Goal: Task Accomplishment & Management: Use online tool/utility

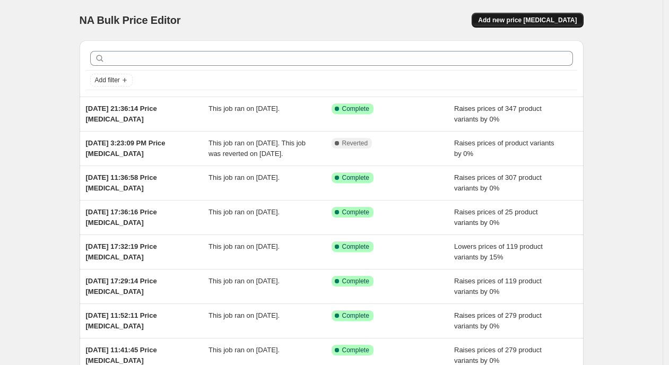
click at [565, 24] on button "Add new price [MEDICAL_DATA]" at bounding box center [527, 20] width 111 height 15
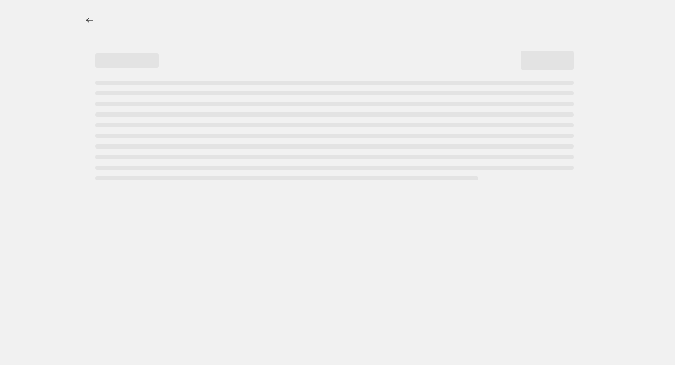
select select "percentage"
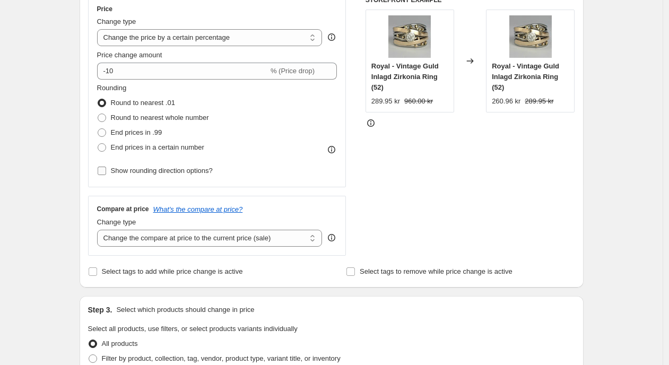
scroll to position [201, 0]
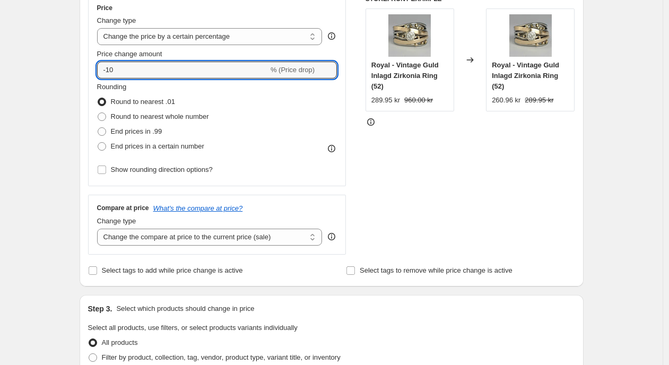
click at [91, 67] on div "Price Change type Change the price to a certain amount Change the price by a ce…" at bounding box center [217, 91] width 258 height 192
click at [165, 70] on input "-10" at bounding box center [182, 70] width 171 height 17
click at [96, 60] on div "Price Change type Change the price to a certain amount Change the price by a ce…" at bounding box center [217, 91] width 258 height 192
type input "0"
click at [64, 34] on div "Create new price [MEDICAL_DATA]. This page is ready Create new price [MEDICAL_D…" at bounding box center [331, 329] width 663 height 1061
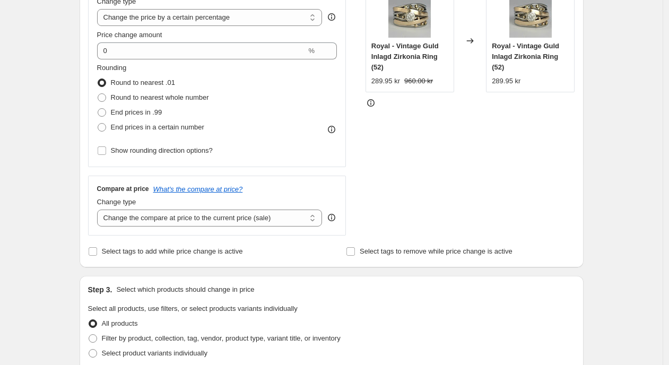
scroll to position [221, 0]
click at [171, 125] on span "End prices in a certain number" at bounding box center [157, 126] width 93 height 8
click at [98, 123] on input "End prices in a certain number" at bounding box center [98, 122] width 1 height 1
radio input "true"
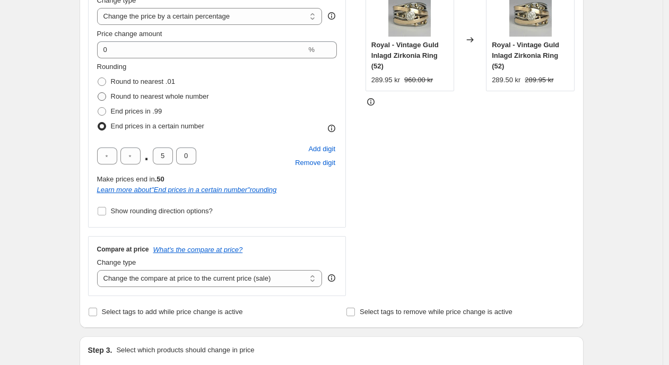
click at [131, 94] on span "Round to nearest whole number" at bounding box center [160, 96] width 98 height 8
click at [98, 93] on input "Round to nearest whole number" at bounding box center [98, 92] width 1 height 1
radio input "true"
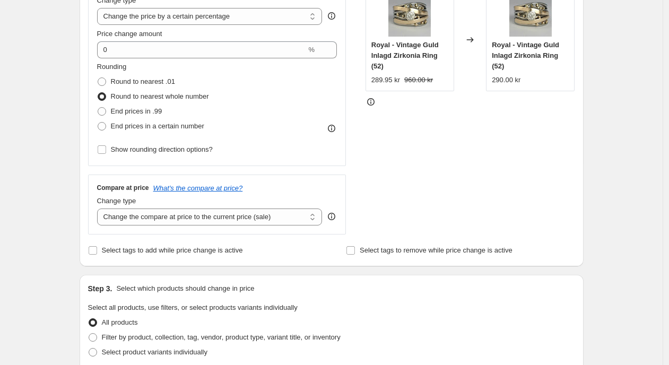
click at [51, 109] on div "Create new price [MEDICAL_DATA]. This page is ready Create new price [MEDICAL_D…" at bounding box center [331, 309] width 663 height 1061
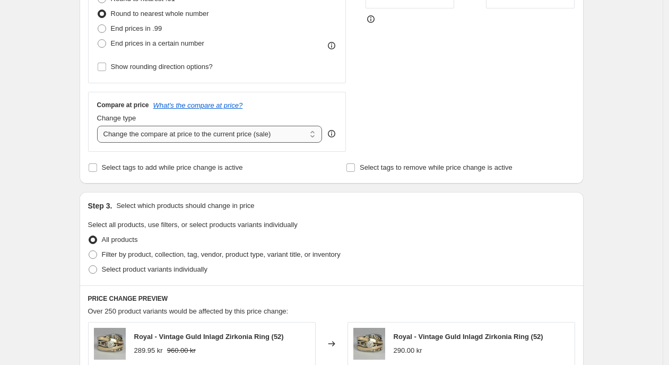
scroll to position [319, 0]
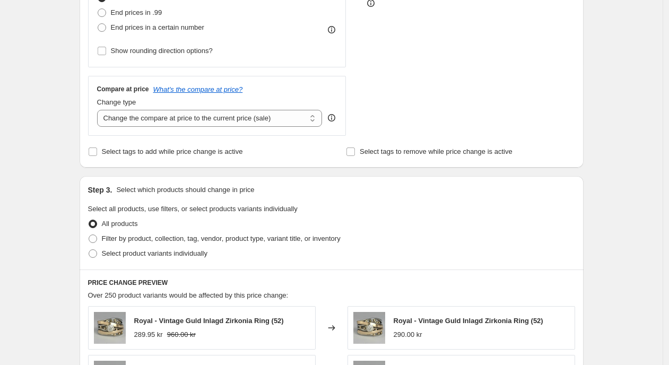
click at [195, 127] on div "Compare at price What's the compare at price? Change type Change the compare at…" at bounding box center [217, 105] width 258 height 59
click at [207, 123] on select "Change the compare at price to the current price (sale) Change the compare at p…" at bounding box center [210, 118] width 226 height 17
select select "percentage"
click at [100, 110] on select "Change the compare at price to the current price (sale) Change the compare at p…" at bounding box center [210, 118] width 226 height 17
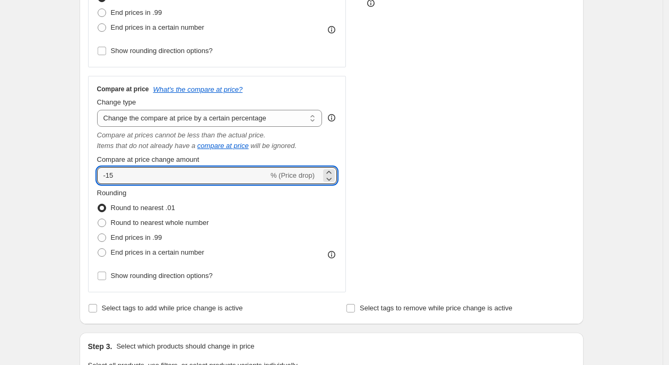
drag, startPoint x: 95, startPoint y: 175, endPoint x: 89, endPoint y: 175, distance: 6.4
click at [89, 175] on div "Step 2. Select how the prices should change Use bulk price change rules Set pro…" at bounding box center [332, 59] width 504 height 529
type input "0"
click at [38, 179] on div "Create new price [MEDICAL_DATA]. This page is ready Create new price [MEDICAL_D…" at bounding box center [331, 289] width 663 height 1217
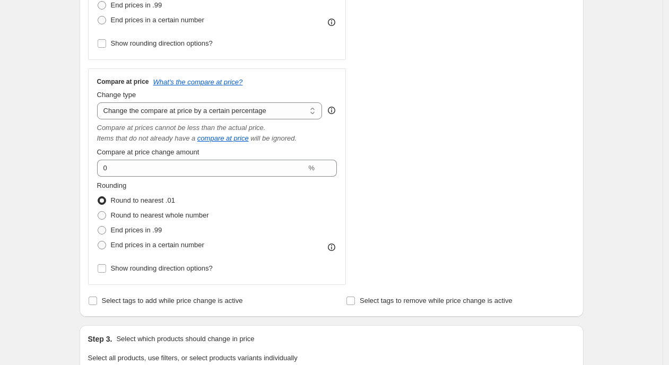
scroll to position [375, 0]
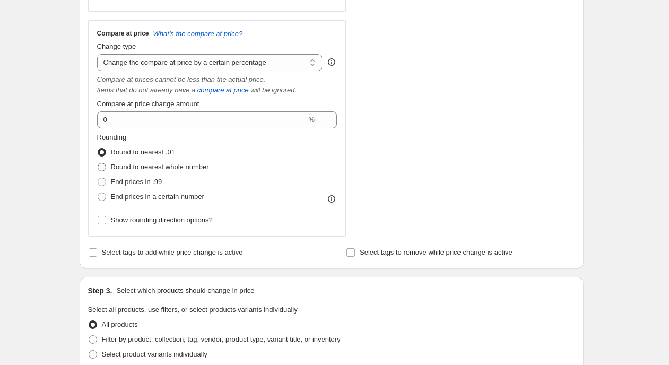
click at [155, 170] on span "Round to nearest whole number" at bounding box center [160, 167] width 98 height 8
click at [98, 163] on input "Round to nearest whole number" at bounding box center [98, 163] width 1 height 1
radio input "true"
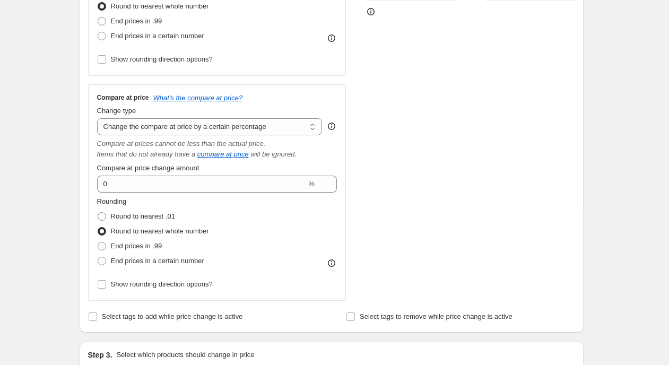
scroll to position [360, 0]
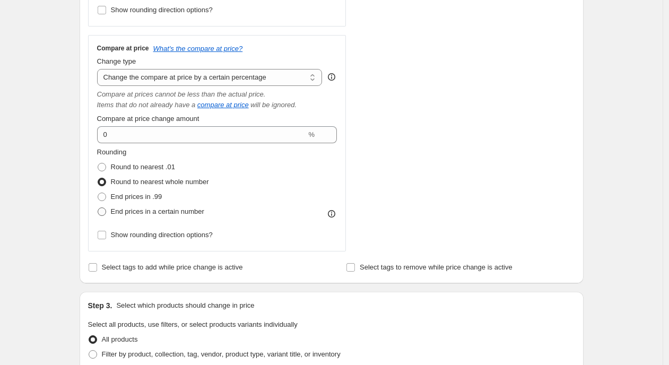
click at [158, 211] on span "End prices in a certain number" at bounding box center [157, 211] width 93 height 8
click at [98, 208] on input "End prices in a certain number" at bounding box center [98, 207] width 1 height 1
radio input "true"
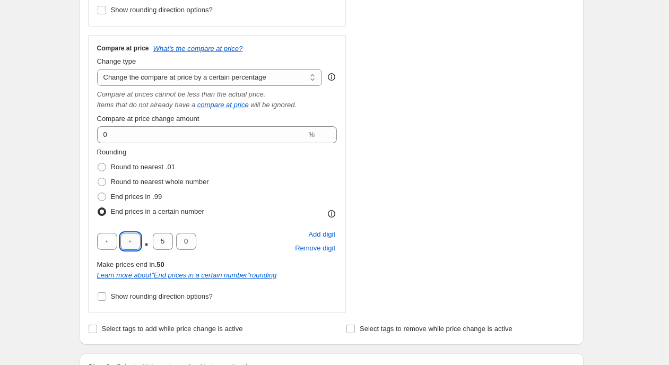
click at [141, 239] on input "text" at bounding box center [130, 241] width 20 height 17
type input "0"
click at [158, 241] on input "5" at bounding box center [163, 241] width 20 height 17
type input "0"
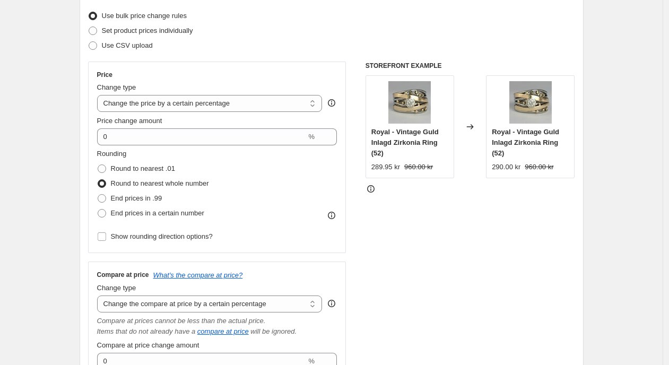
scroll to position [356, 0]
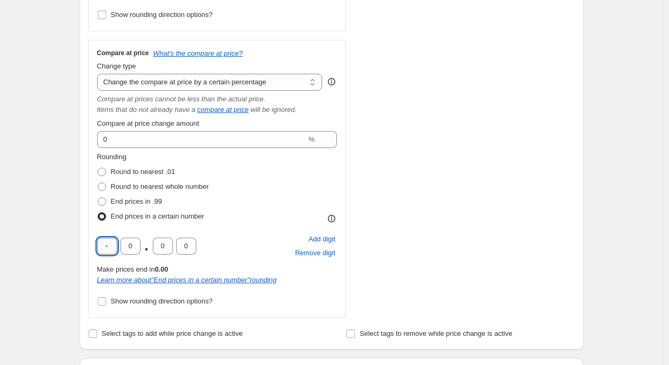
click at [111, 241] on input "text" at bounding box center [107, 246] width 20 height 17
type input "0"
drag, startPoint x: 46, startPoint y: 179, endPoint x: 107, endPoint y: 193, distance: 61.9
click at [46, 179] on div "Create new price [MEDICAL_DATA]. This page is ready Create new price [MEDICAL_D…" at bounding box center [331, 283] width 663 height 1279
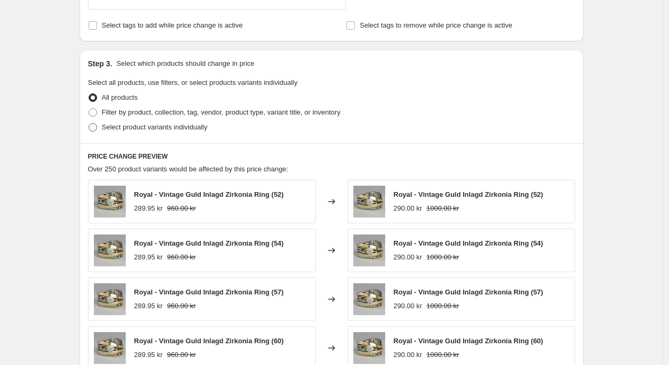
scroll to position [605, 0]
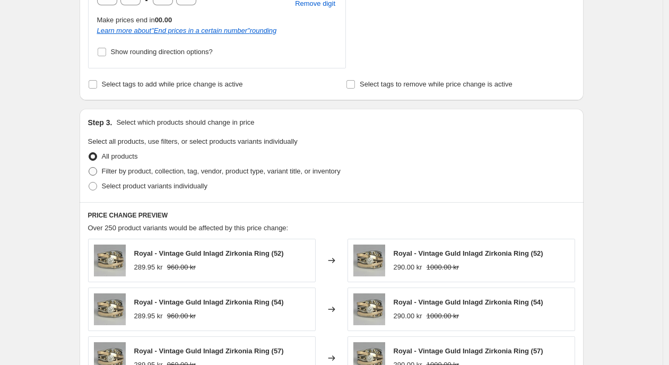
click at [133, 169] on span "Filter by product, collection, tag, vendor, product type, variant title, or inv…" at bounding box center [221, 171] width 239 height 8
click at [89, 168] on input "Filter by product, collection, tag, vendor, product type, variant title, or inv…" at bounding box center [89, 167] width 1 height 1
radio input "true"
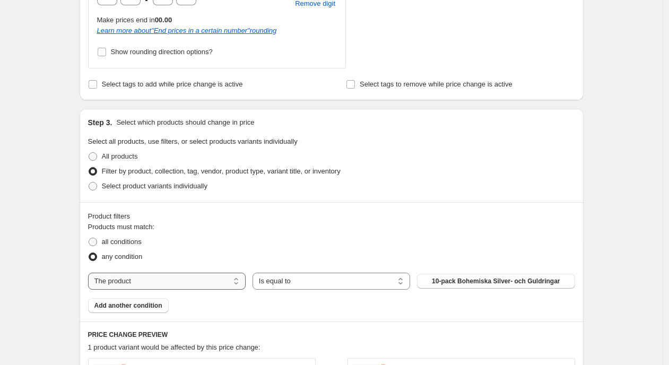
click at [147, 284] on select "The product The product's collection The product's tag The product's vendor The…" at bounding box center [167, 281] width 158 height 17
select select "collection"
click at [486, 282] on button "all ad" at bounding box center [496, 281] width 158 height 15
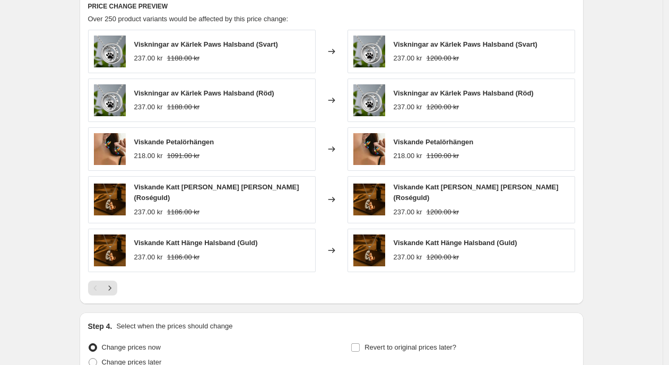
scroll to position [1033, 0]
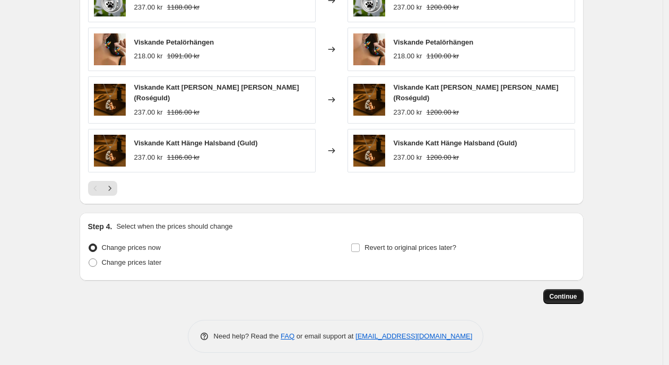
click at [564, 295] on span "Continue" at bounding box center [564, 296] width 28 height 8
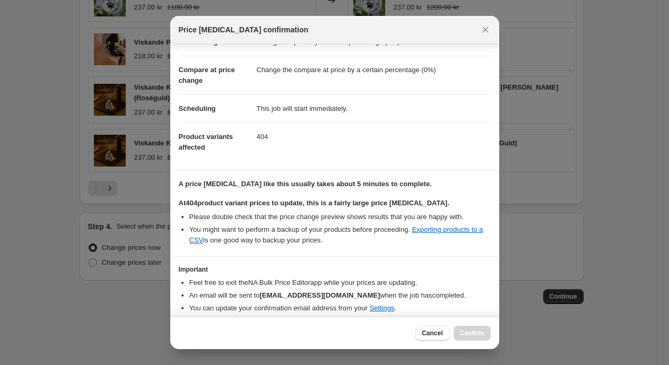
scroll to position [75, 0]
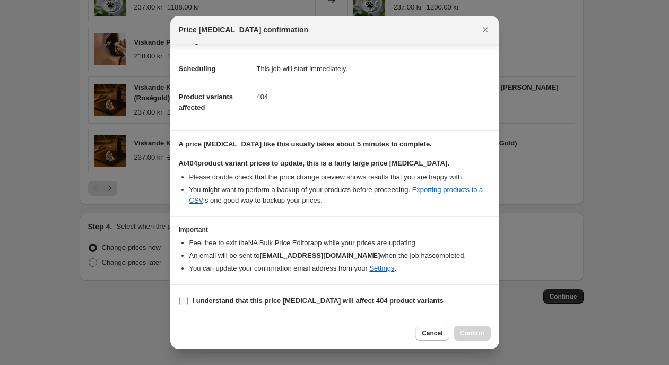
drag, startPoint x: 251, startPoint y: 292, endPoint x: 252, endPoint y: 298, distance: 5.3
click at [251, 292] on section "I understand that this price [MEDICAL_DATA] will affect 404 product variants" at bounding box center [334, 301] width 329 height 32
click at [253, 298] on b "I understand that this price [MEDICAL_DATA] will affect 404 product variants" at bounding box center [318, 301] width 251 height 8
click at [188, 298] on input "I understand that this price [MEDICAL_DATA] will affect 404 product variants" at bounding box center [183, 301] width 8 height 8
checkbox input "true"
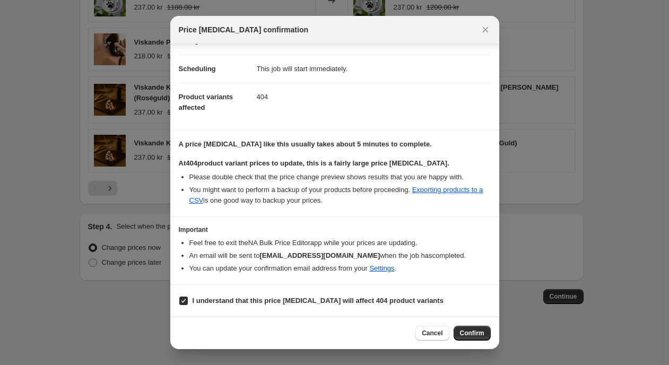
click at [464, 332] on span "Confirm" at bounding box center [472, 333] width 24 height 8
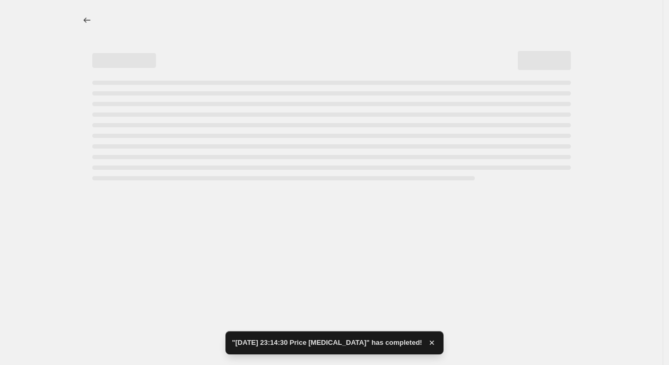
select select "percentage"
select select "collection"
